Goal: Task Accomplishment & Management: Use online tool/utility

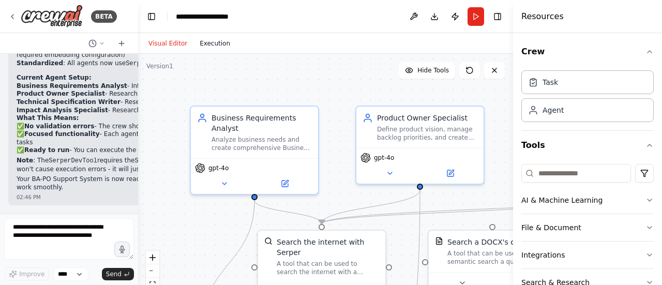
click at [212, 46] on button "Execution" at bounding box center [215, 43] width 43 height 12
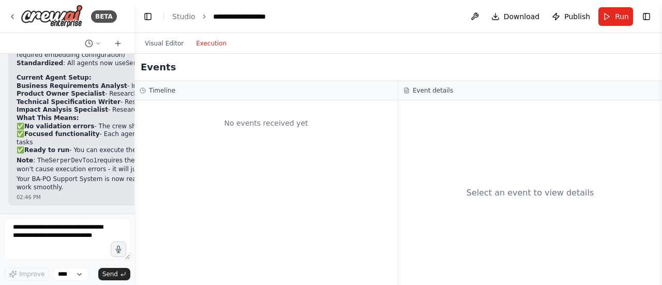
click at [206, 40] on button "Execution" at bounding box center [211, 43] width 43 height 12
click at [182, 15] on link "Studio" at bounding box center [183, 16] width 23 height 8
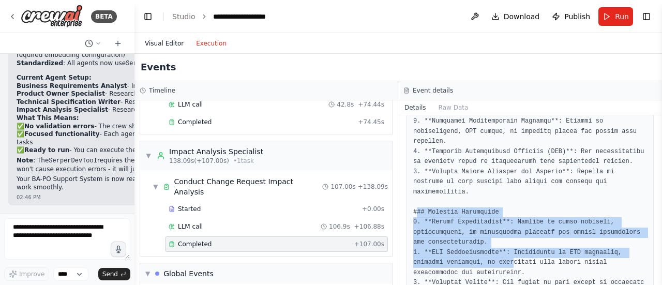
click at [161, 38] on button "Visual Editor" at bounding box center [164, 43] width 51 height 12
click at [203, 44] on button "Execution" at bounding box center [211, 43] width 43 height 12
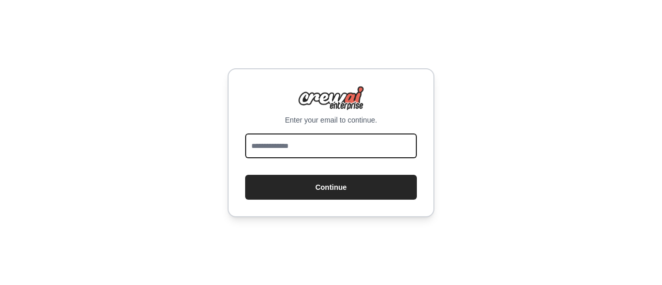
click at [299, 144] on input "email" at bounding box center [331, 146] width 172 height 25
type input "**********"
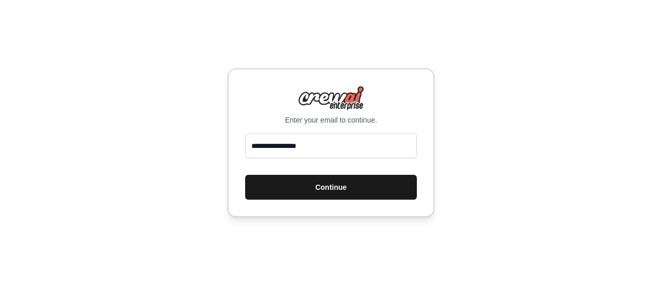
click at [305, 188] on button "Continue" at bounding box center [331, 187] width 172 height 25
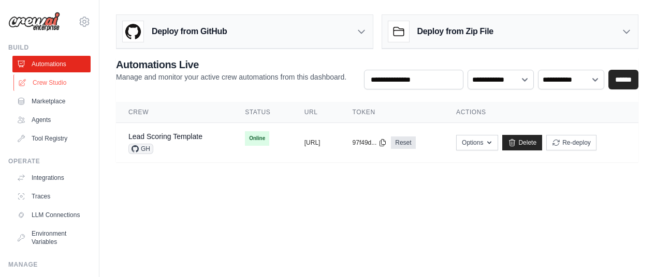
click at [52, 85] on link "Crew Studio" at bounding box center [52, 83] width 78 height 17
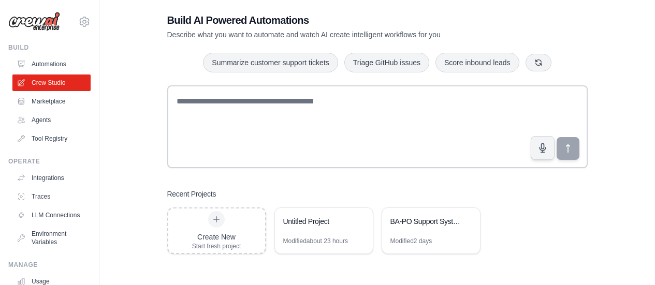
scroll to position [21, 0]
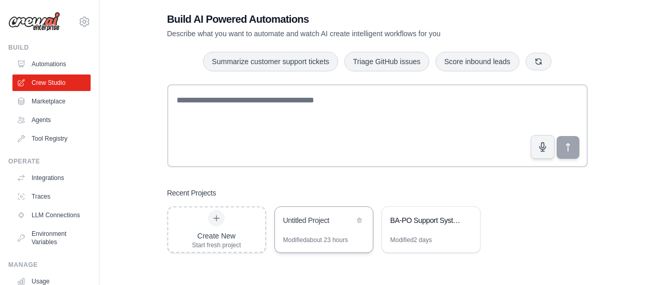
click at [319, 218] on div "Untitled Project" at bounding box center [318, 220] width 71 height 10
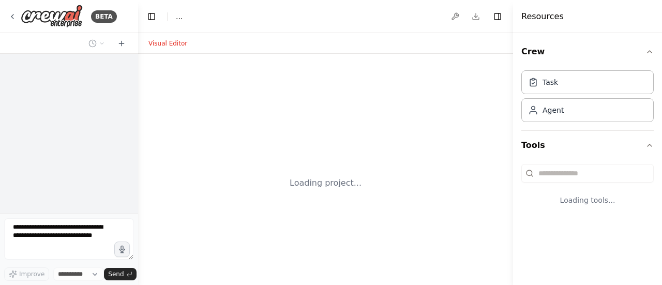
select select "****"
